Goal: Information Seeking & Learning: Learn about a topic

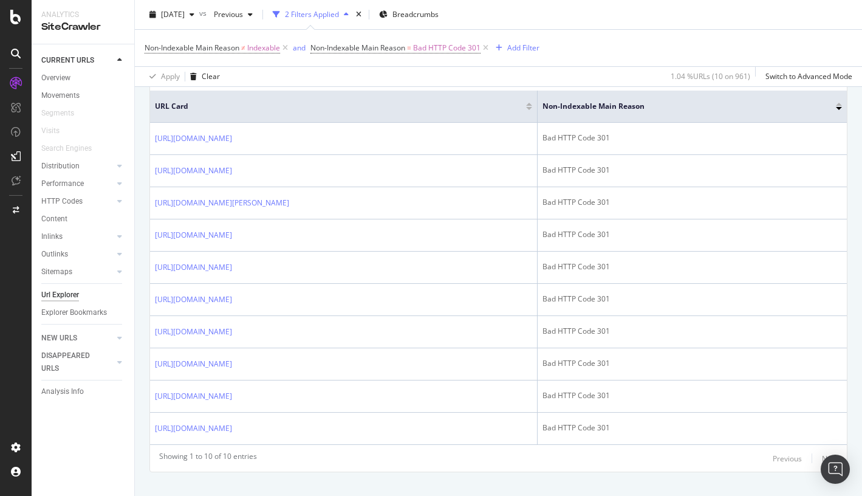
scroll to position [159, 0]
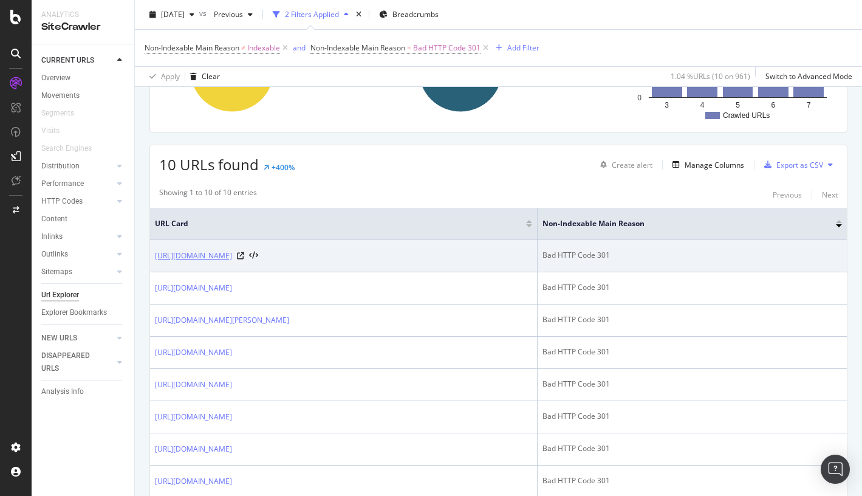
click at [232, 253] on link "[URL][DOMAIN_NAME]" at bounding box center [193, 256] width 77 height 12
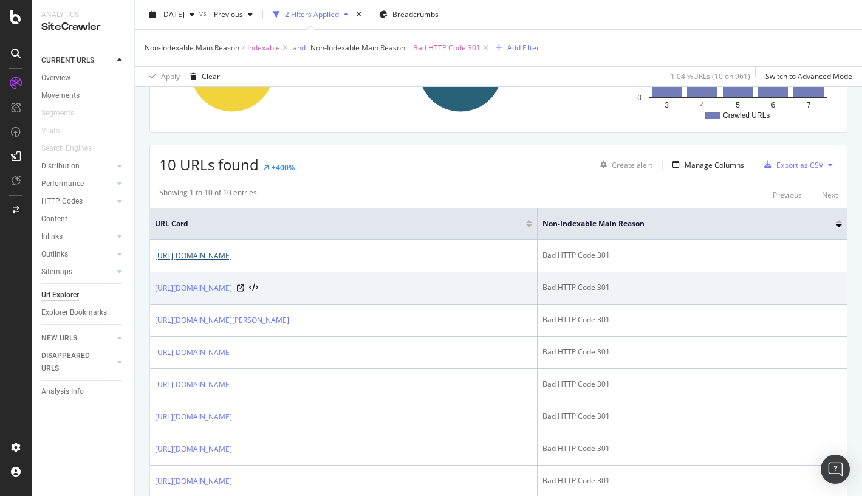
scroll to position [332, 0]
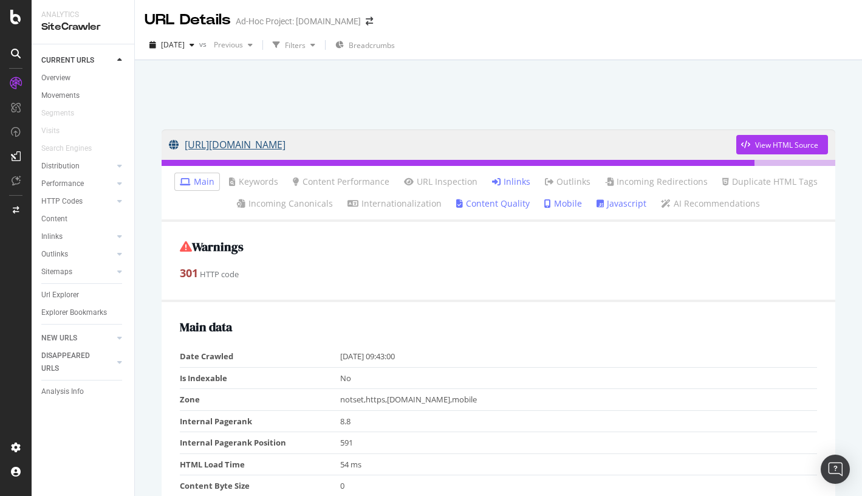
click at [428, 143] on link "[URL][DOMAIN_NAME]" at bounding box center [452, 144] width 567 height 30
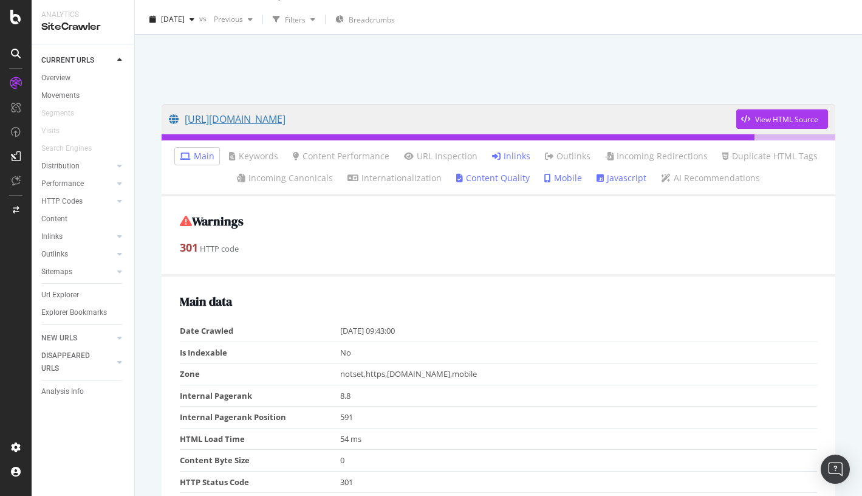
scroll to position [40, 0]
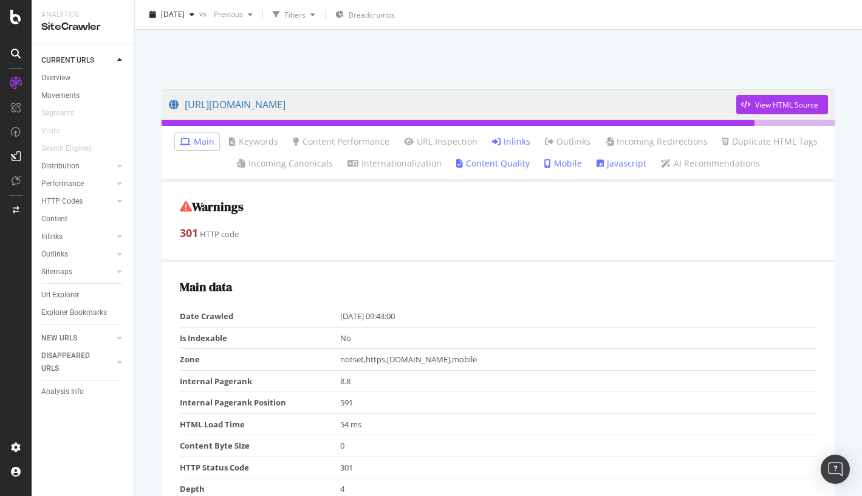
click at [525, 147] on link "Inlinks" at bounding box center [511, 141] width 38 height 12
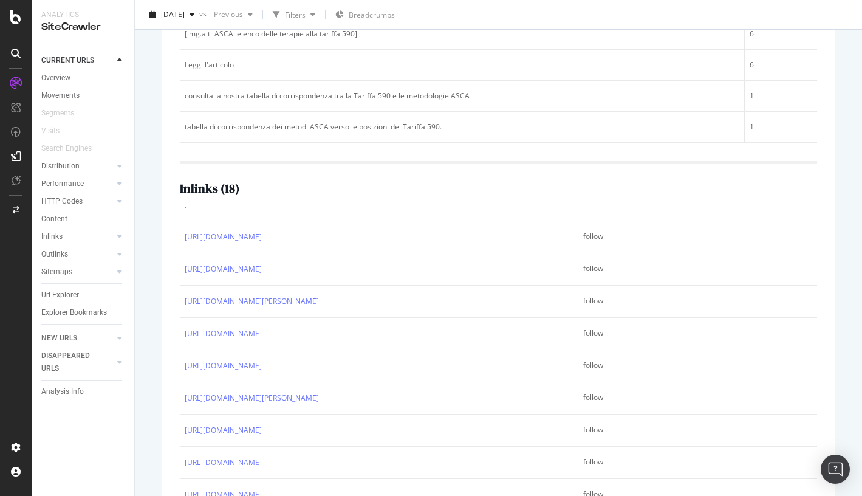
scroll to position [355, 0]
